Goal: Book appointment/travel/reservation

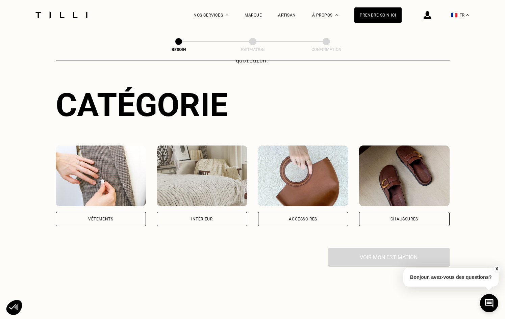
scroll to position [59, 0]
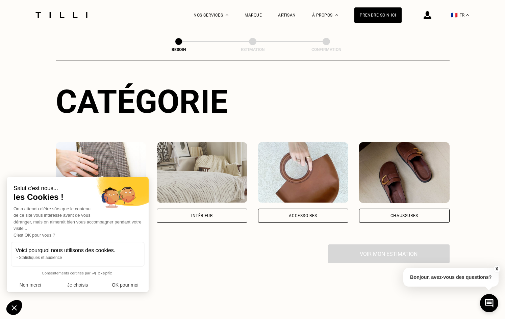
click at [124, 285] on button "OK pour moi" at bounding box center [124, 285] width 47 height 14
checkbox input "true"
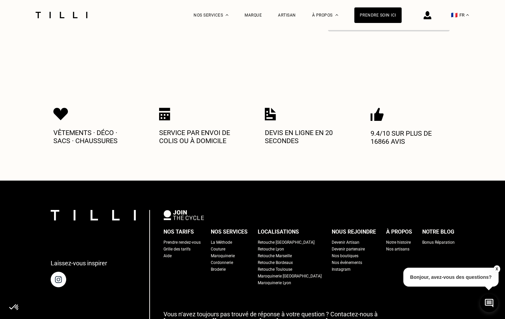
scroll to position [295, 0]
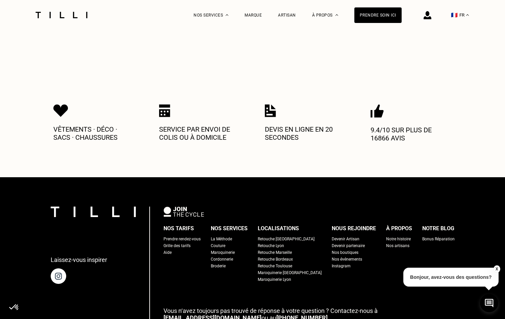
click at [225, 243] on div "Couture" at bounding box center [218, 246] width 15 height 7
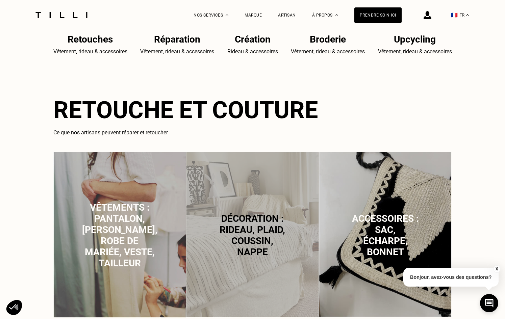
scroll to position [352, 0]
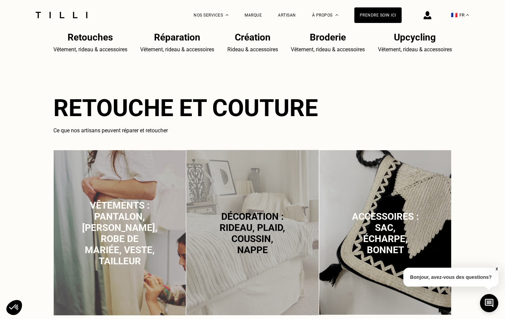
click at [261, 241] on span "Décoration : rideau, plaid, coussin, nappe" at bounding box center [253, 233] width 66 height 45
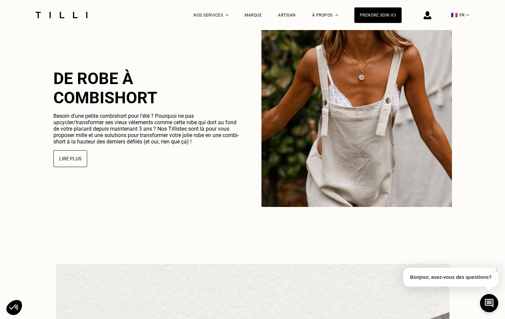
scroll to position [1733, 0]
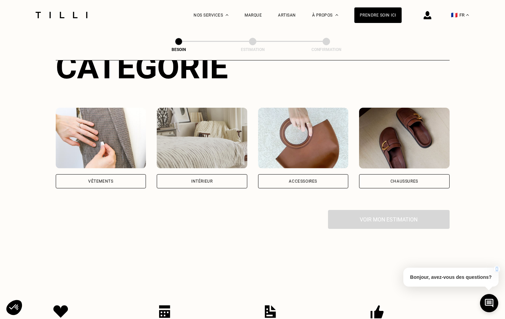
scroll to position [96, 0]
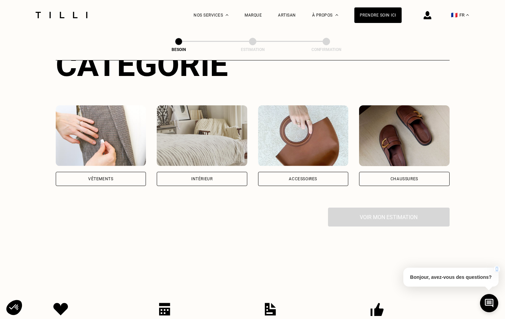
click at [198, 133] on img at bounding box center [202, 135] width 91 height 61
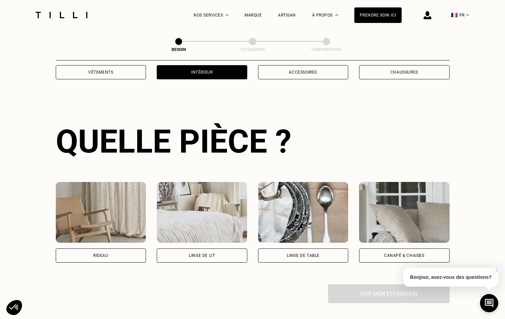
scroll to position [220, 0]
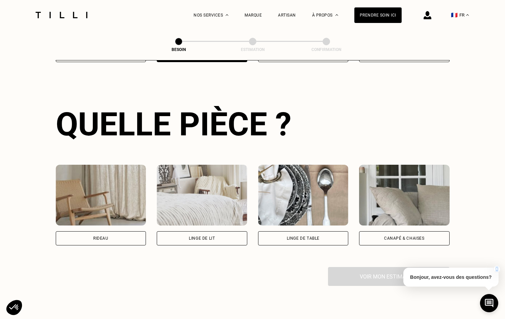
click at [110, 188] on img at bounding box center [101, 195] width 91 height 61
select select "FR"
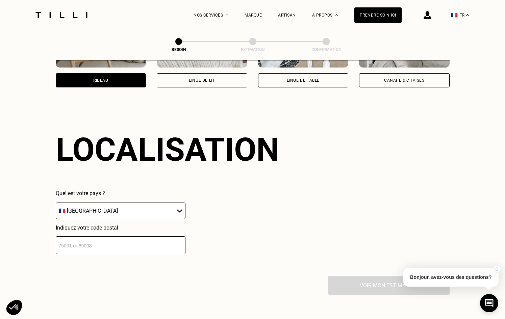
scroll to position [403, 0]
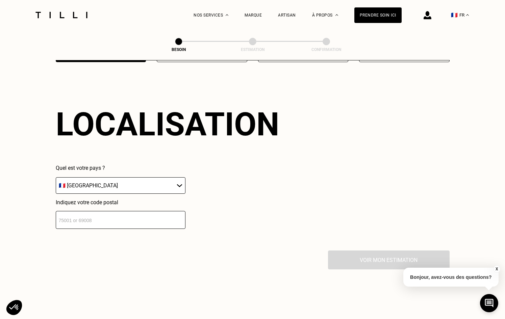
click at [96, 214] on input "number" at bounding box center [121, 220] width 130 height 18
type input "94800"
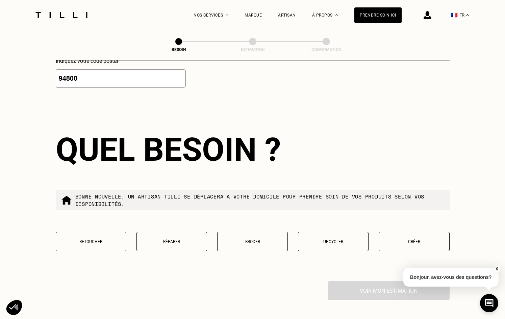
scroll to position [573, 0]
